Goal: Find specific page/section: Find specific page/section

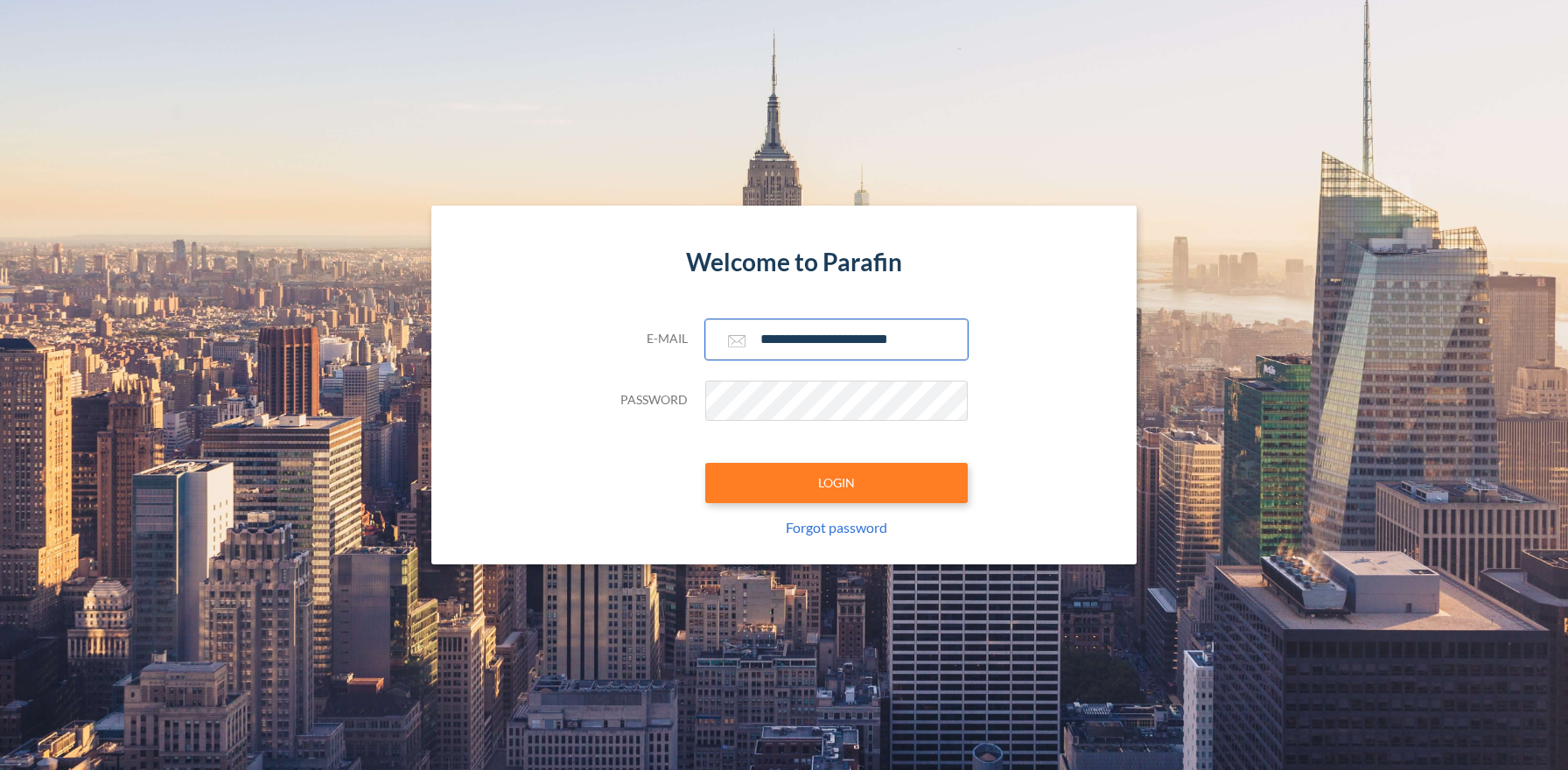
type input "**********"
click at [836, 482] on button "LOGIN" at bounding box center [837, 483] width 263 height 40
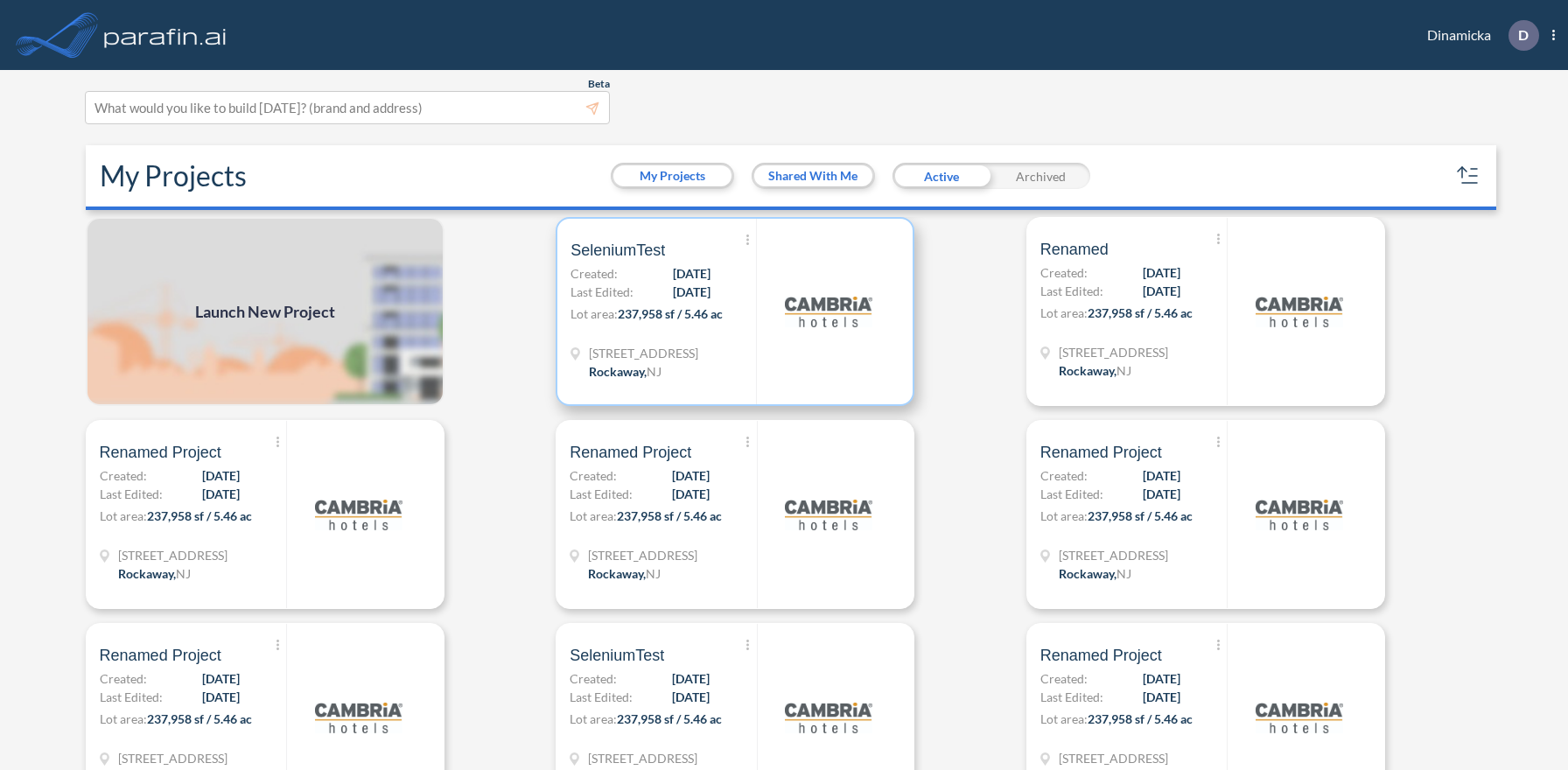
scroll to position [4, 0]
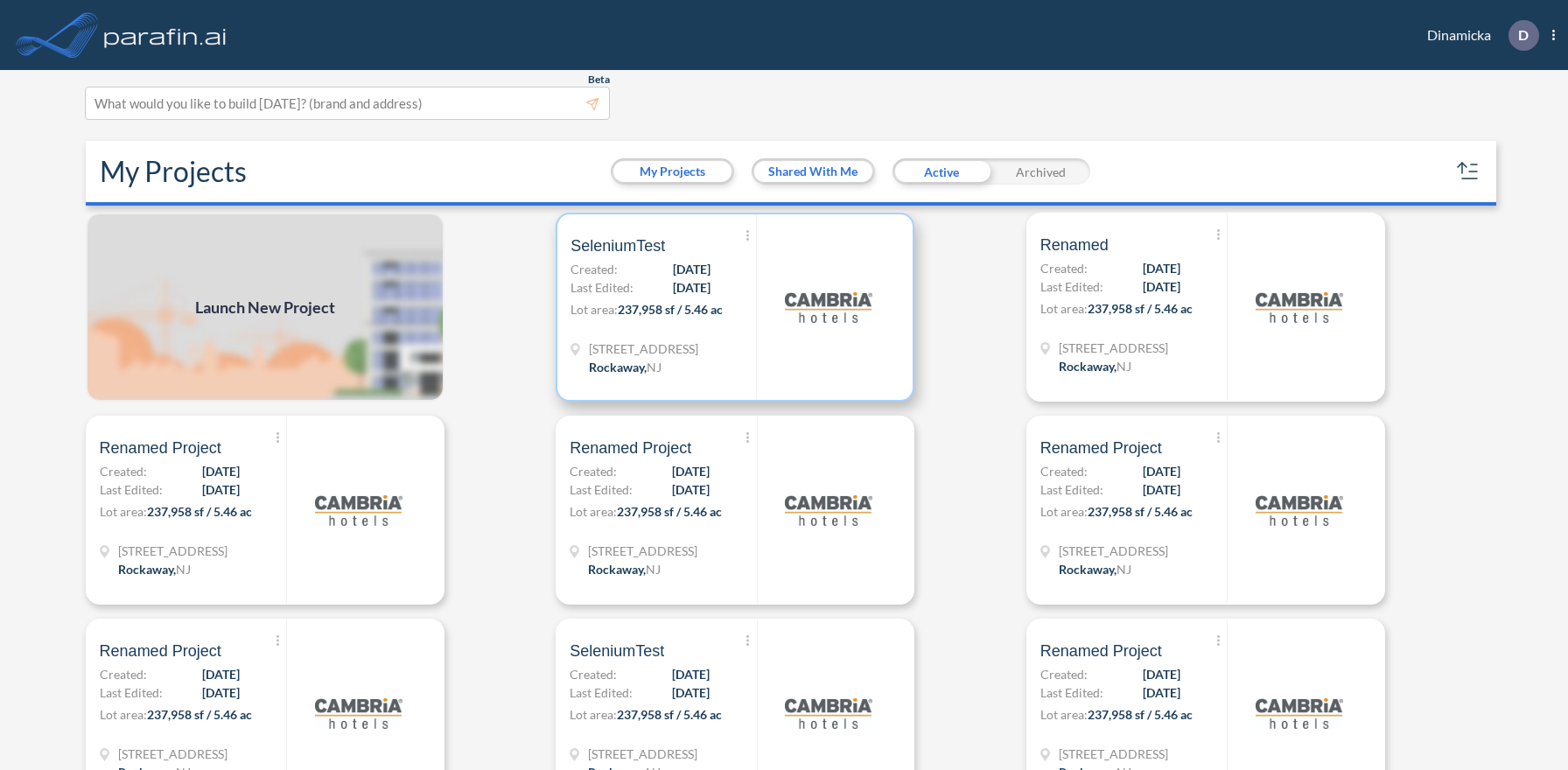
click at [735, 306] on p "Lot area: 237,958 sf / 5.46 ac" at bounding box center [663, 313] width 185 height 25
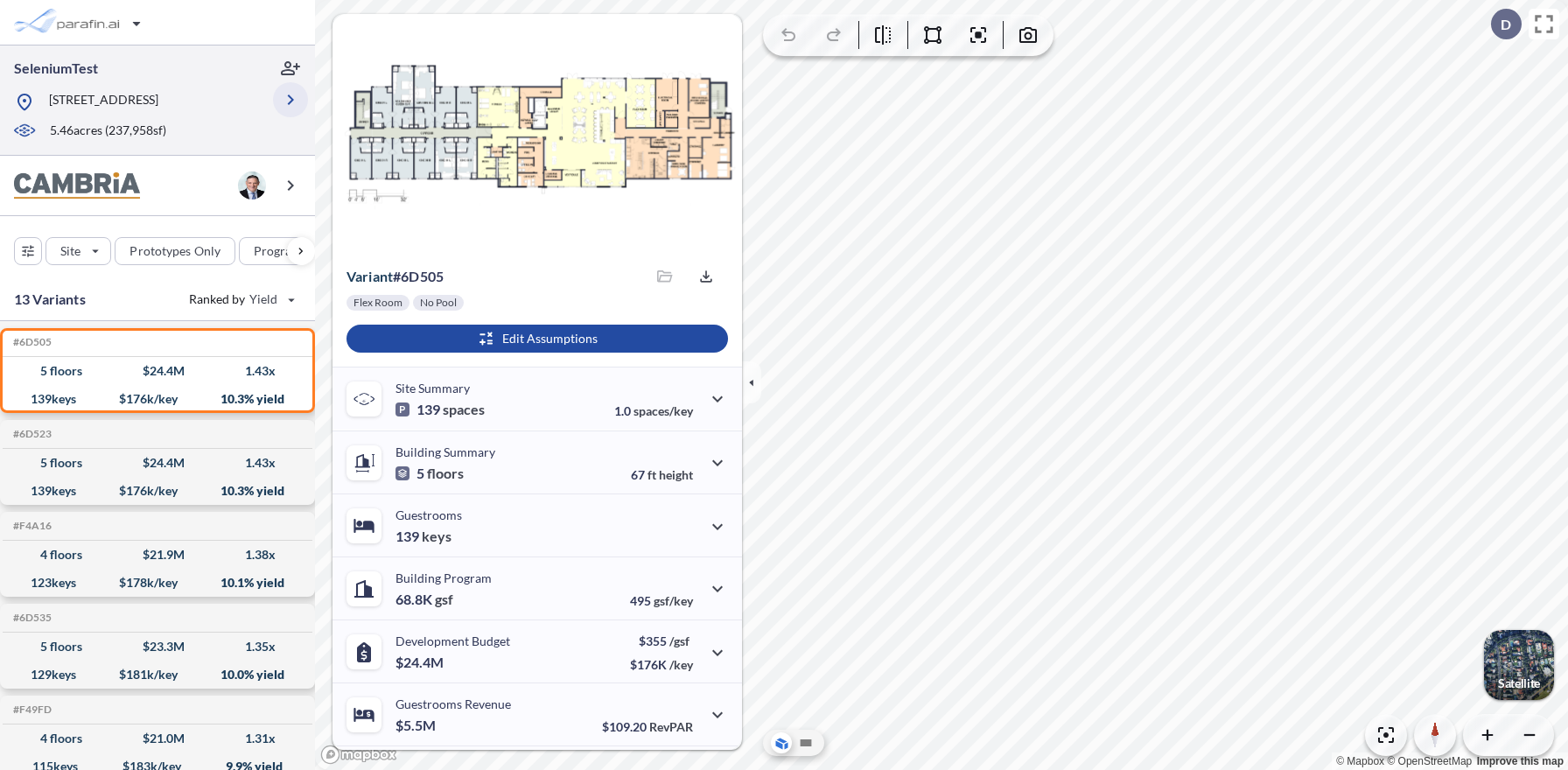
click at [291, 100] on icon "button" at bounding box center [290, 99] width 21 height 21
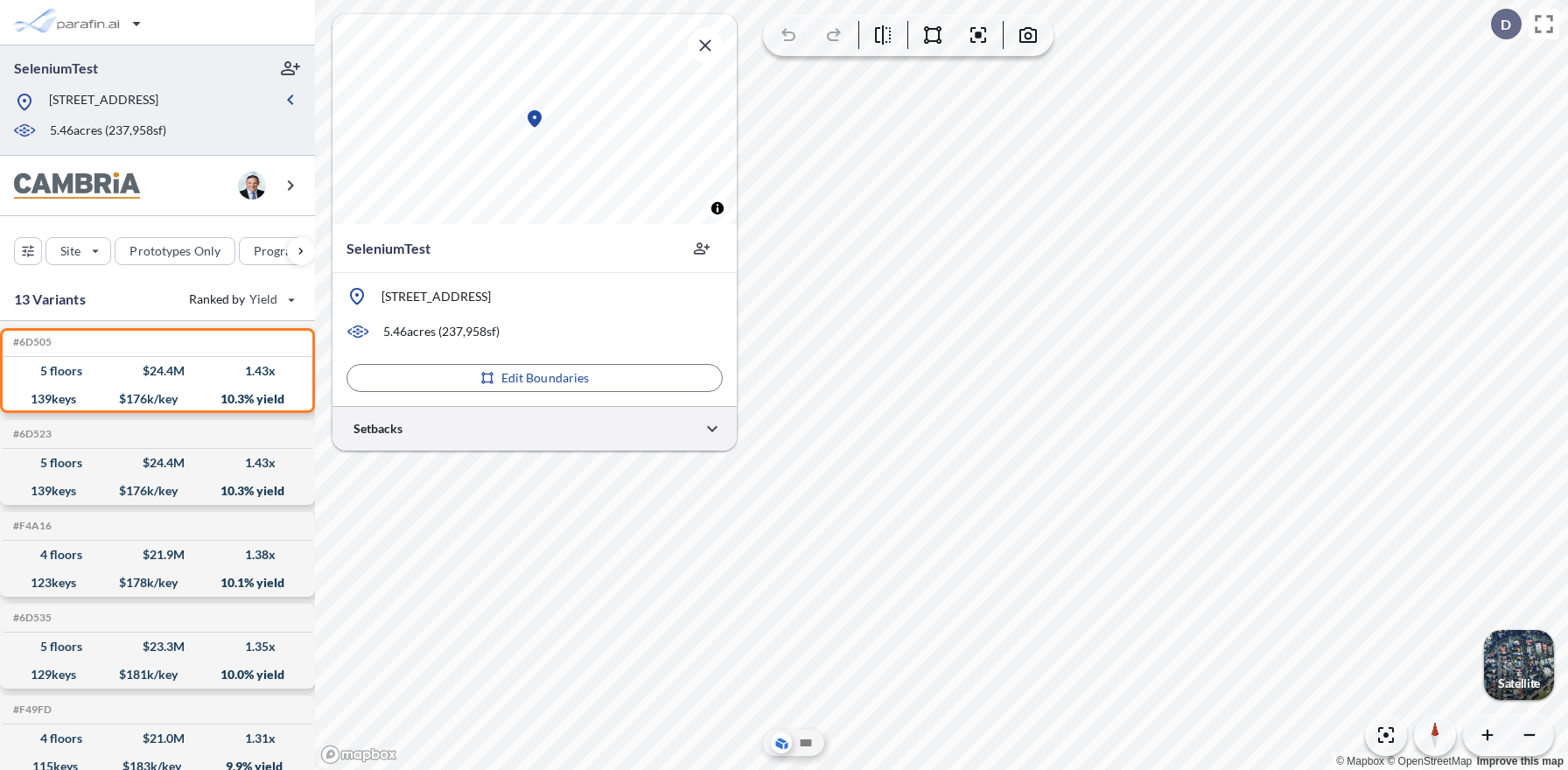
click at [534, 428] on div at bounding box center [534, 428] width 404 height 45
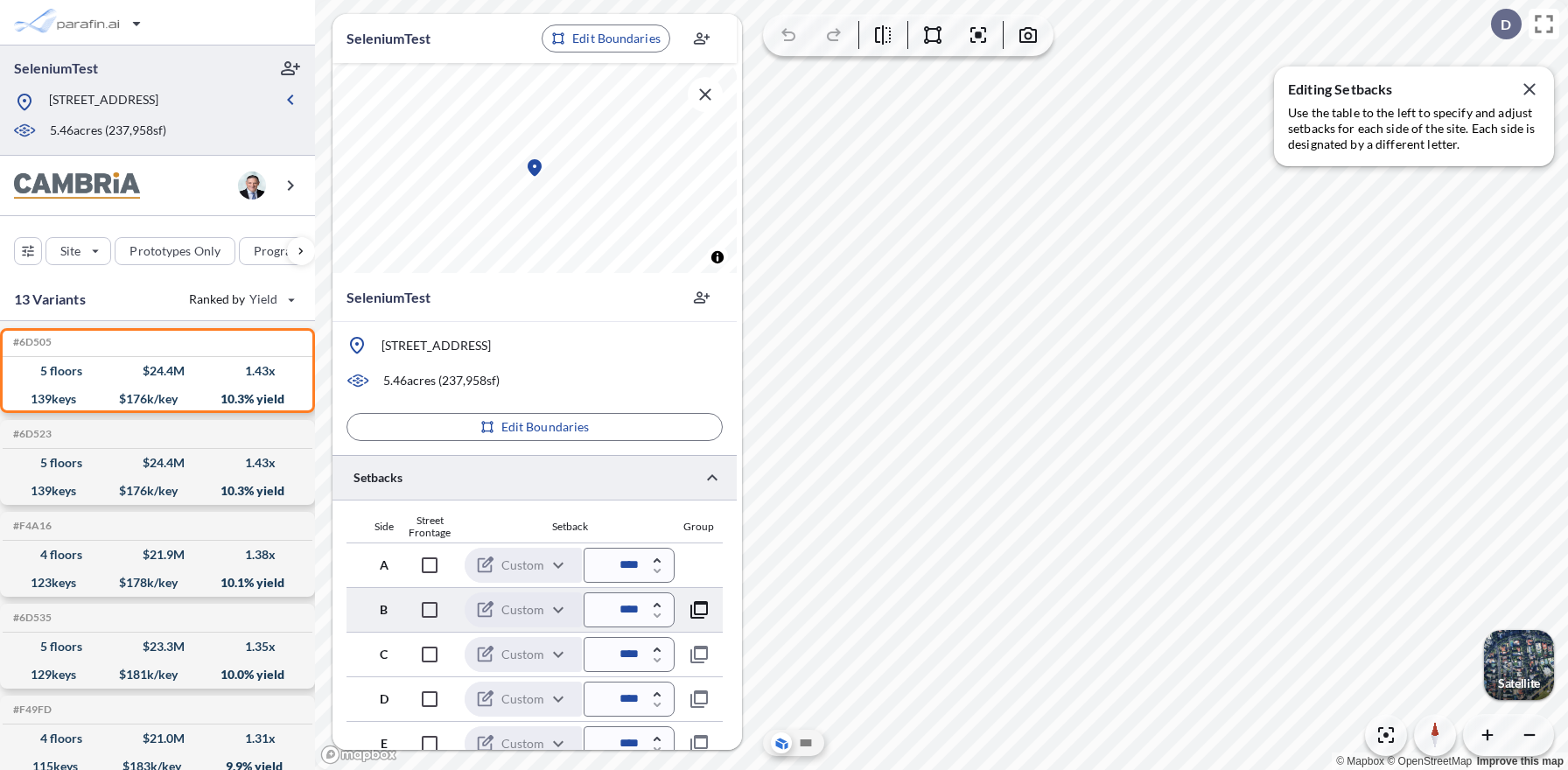
scroll to position [506, 0]
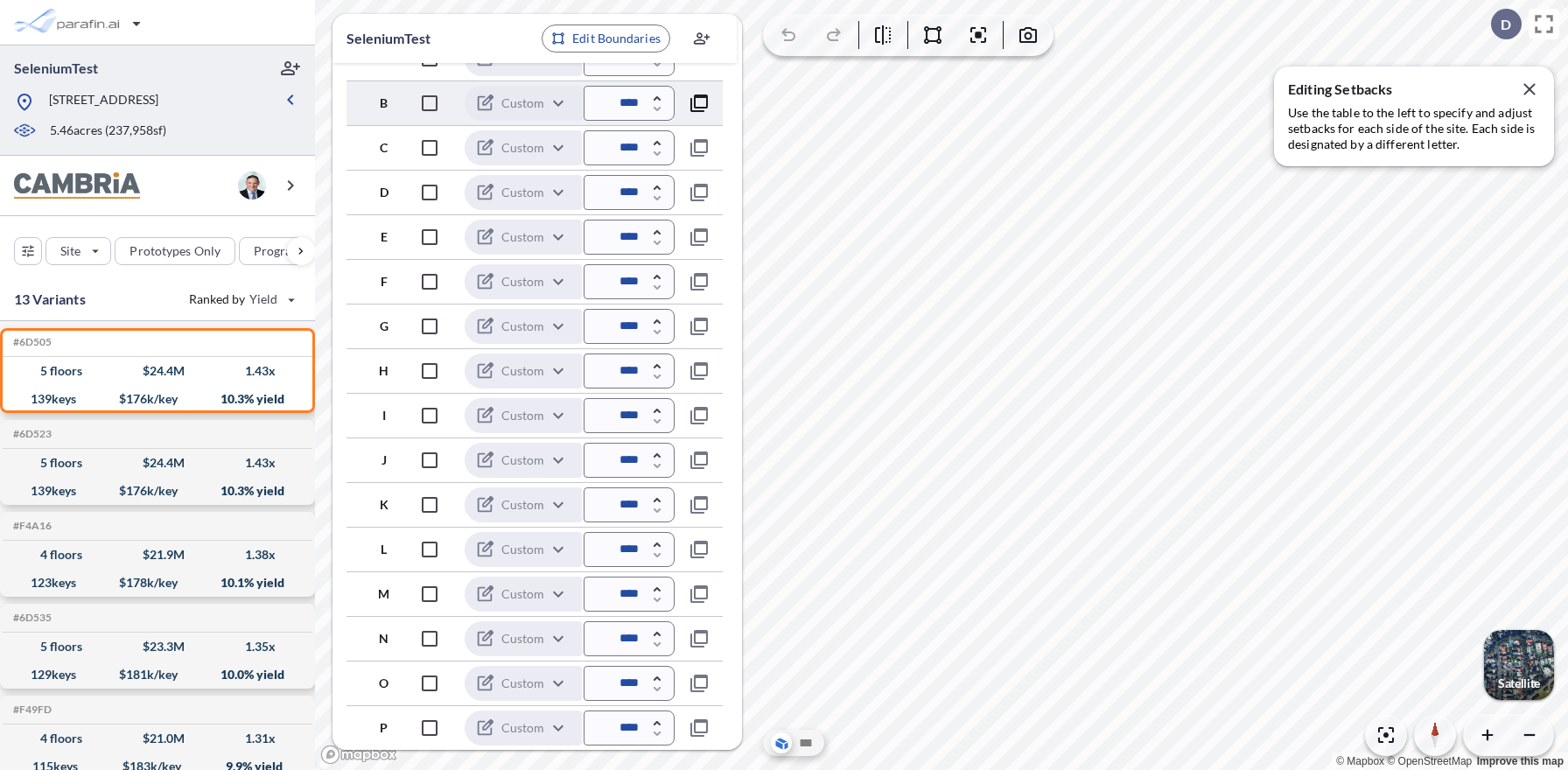
click at [698, 103] on icon "button" at bounding box center [699, 103] width 21 height 21
